Goal: Task Accomplishment & Management: Use online tool/utility

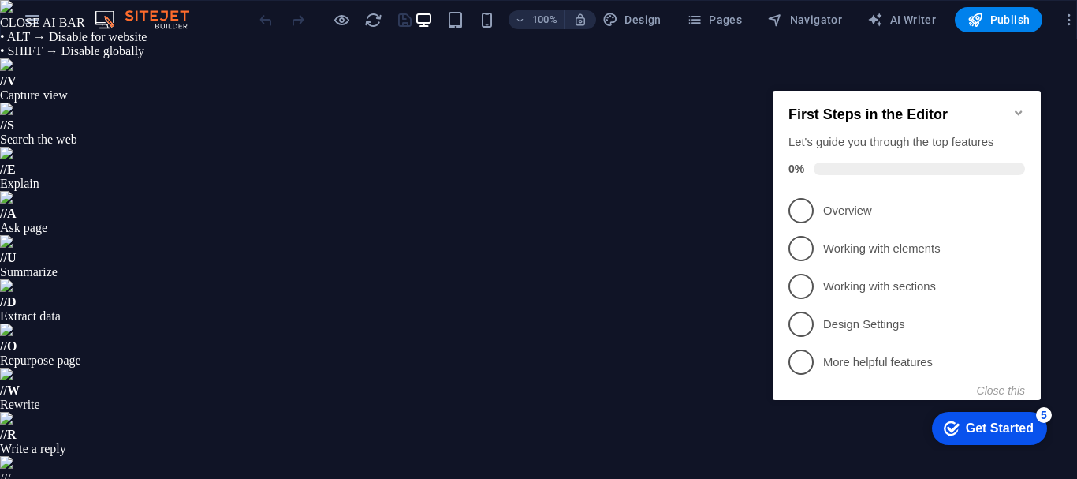
click at [1022, 106] on icon "Minimize checklist" at bounding box center [1018, 112] width 13 height 13
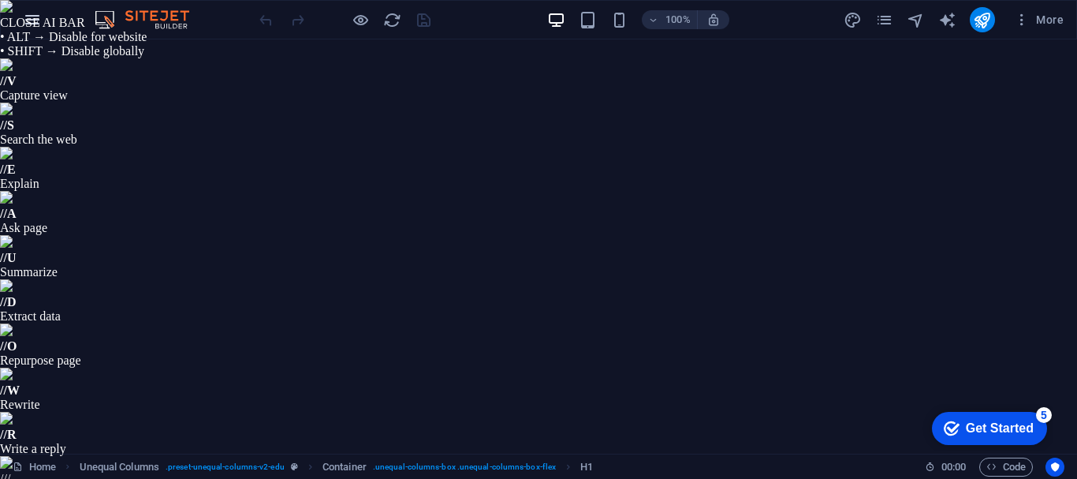
click at [25, 18] on icon "button" at bounding box center [32, 19] width 19 height 19
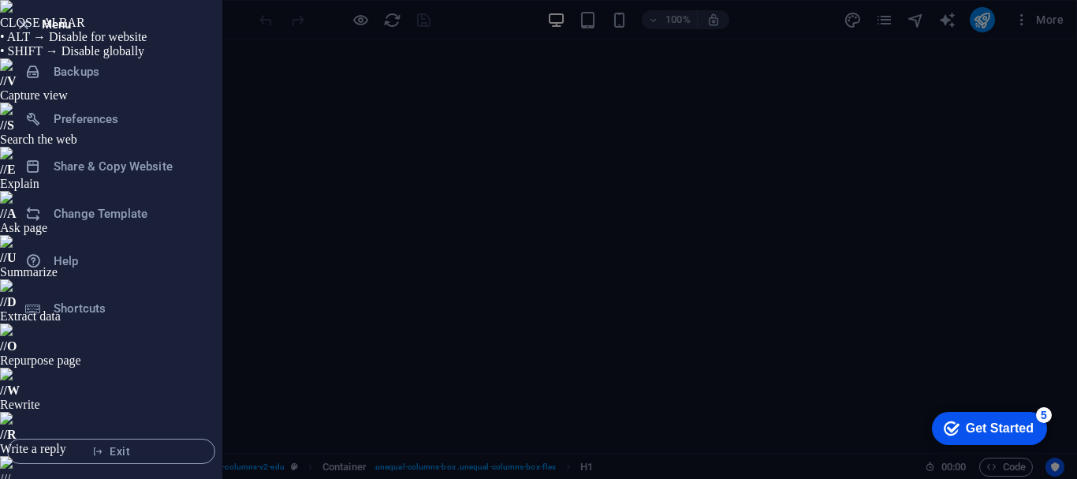
click at [25, 18] on icon "button" at bounding box center [23, 25] width 18 height 18
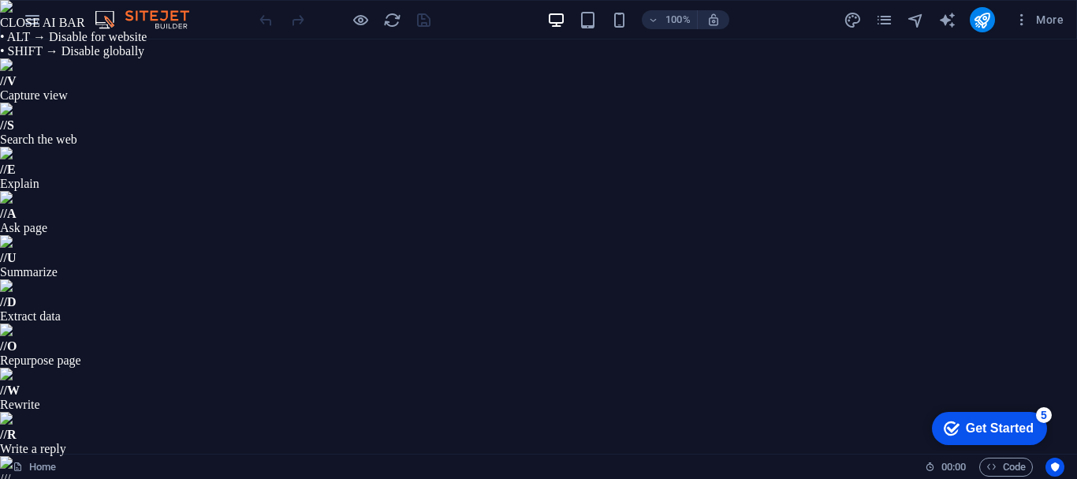
scroll to position [1262, 0]
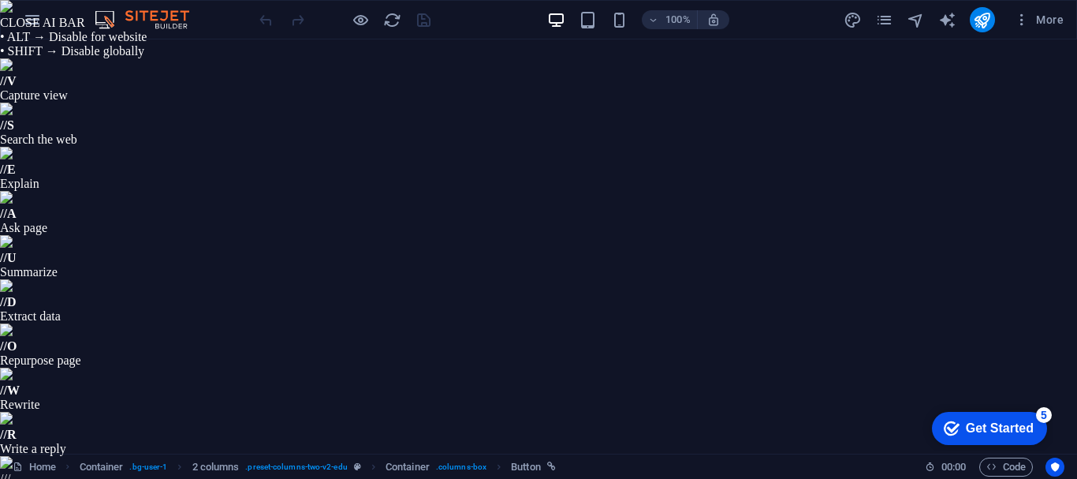
click at [882, 22] on icon "pages" at bounding box center [884, 20] width 18 height 18
click at [920, 21] on icon "navigator" at bounding box center [916, 20] width 18 height 18
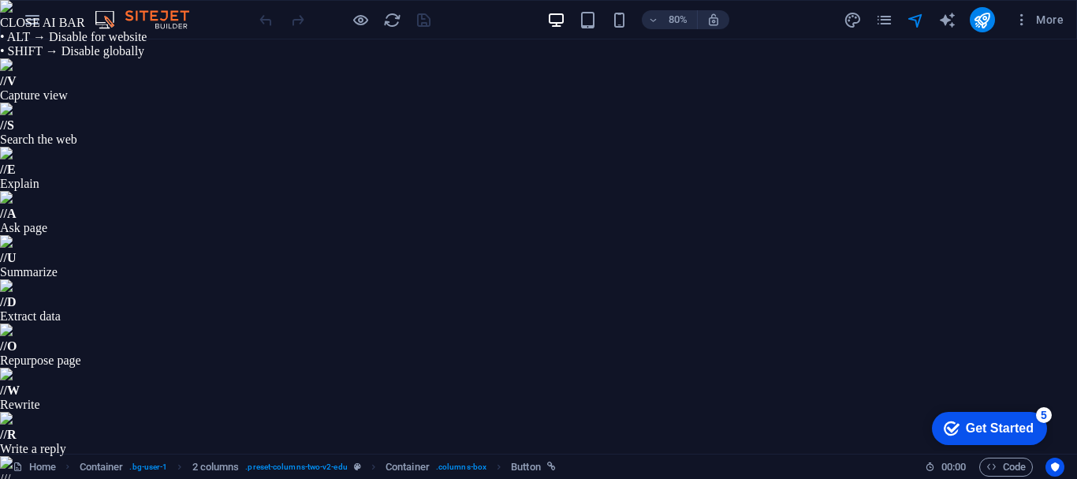
scroll to position [408, 0]
click at [787, 17] on div "80% More" at bounding box center [663, 19] width 814 height 25
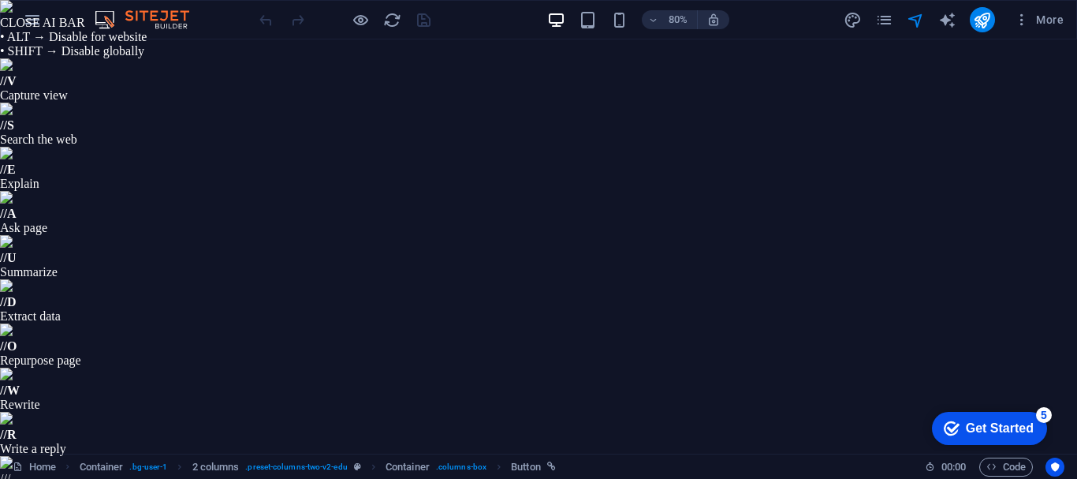
scroll to position [296, 0]
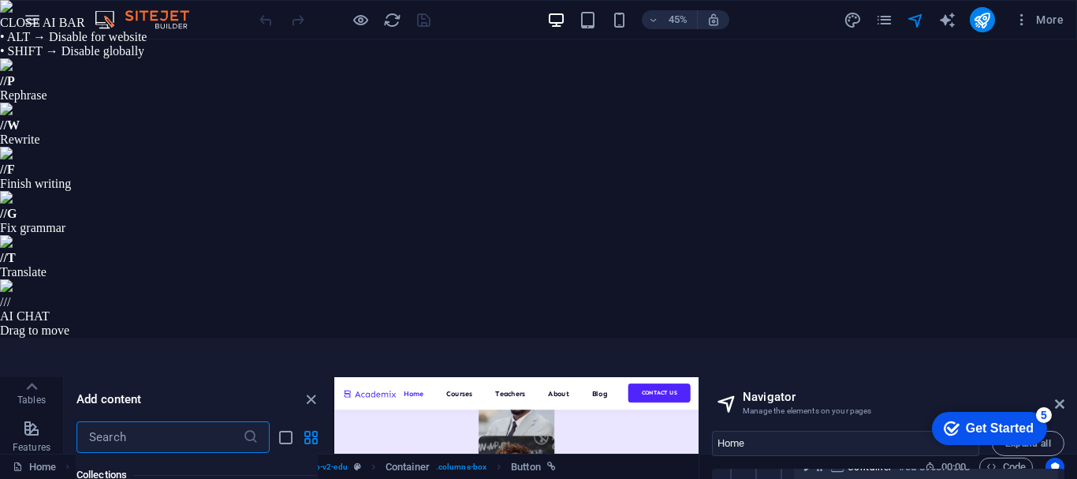
scroll to position [14750, 0]
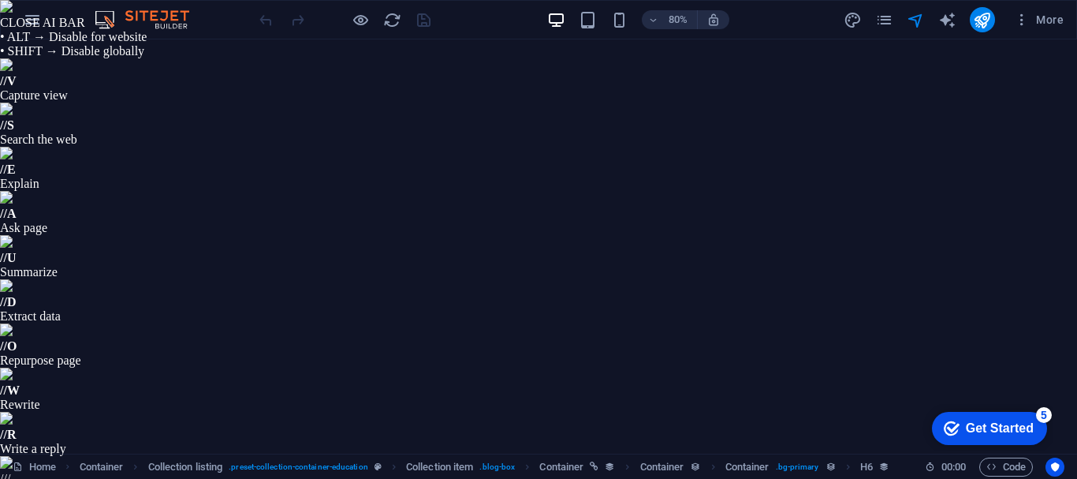
scroll to position [0, 0]
click at [28, 17] on icon "button" at bounding box center [32, 19] width 19 height 19
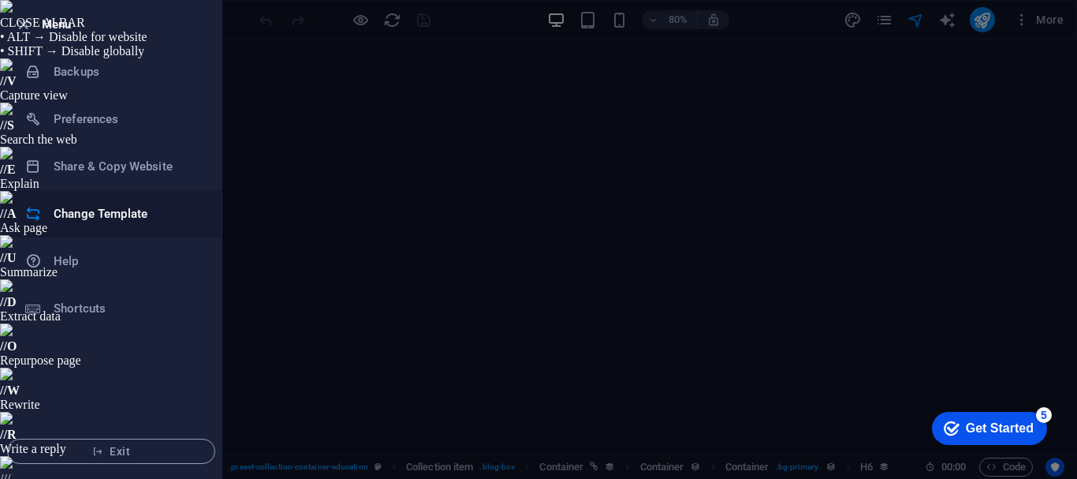
click at [88, 205] on h6 "Change Template" at bounding box center [127, 213] width 146 height 19
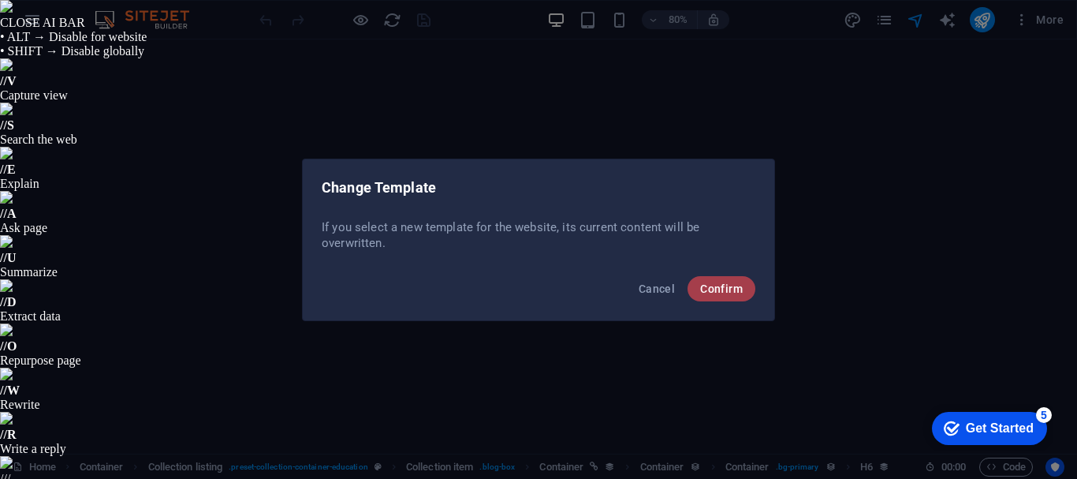
click at [733, 278] on button "Confirm" at bounding box center [722, 288] width 68 height 25
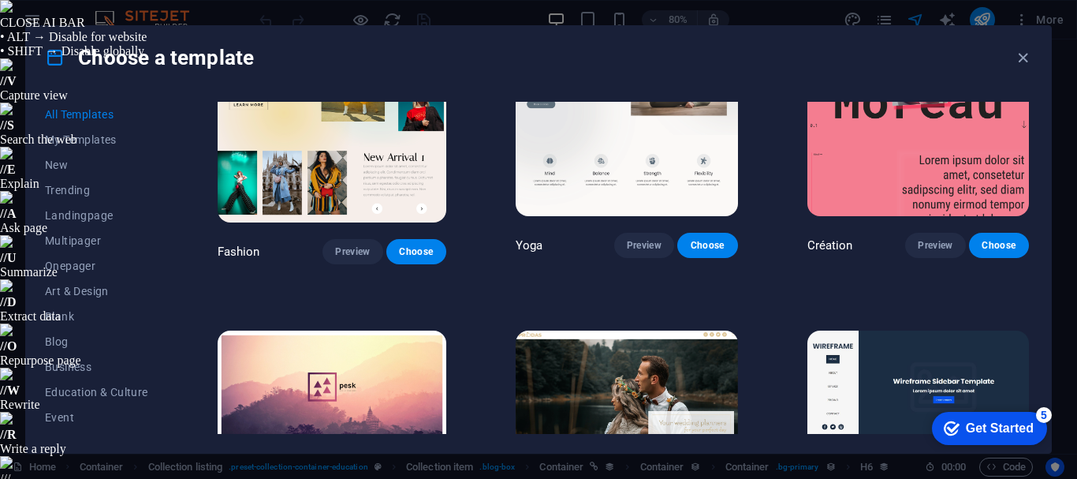
scroll to position [4889, 0]
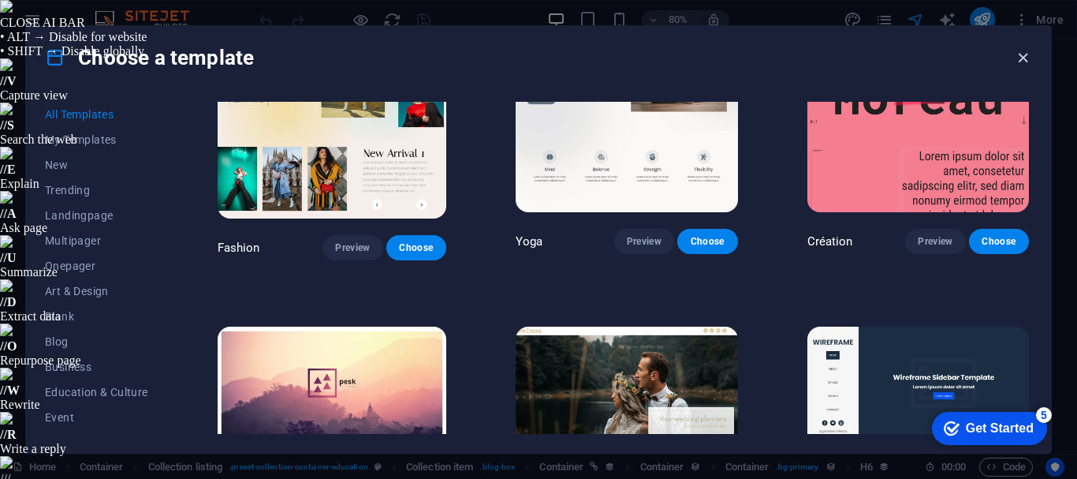
click at [1022, 58] on icon "button" at bounding box center [1023, 58] width 18 height 18
